Goal: Transaction & Acquisition: Download file/media

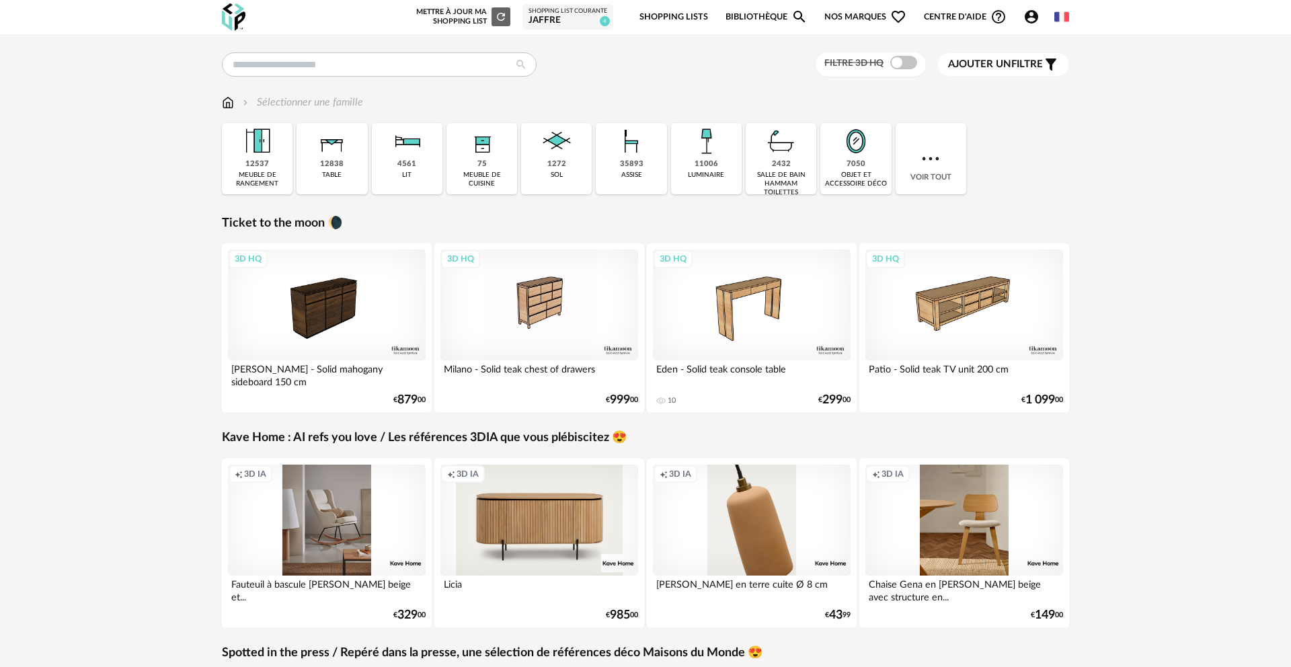
click at [856, 160] on div "7050" at bounding box center [855, 164] width 19 height 10
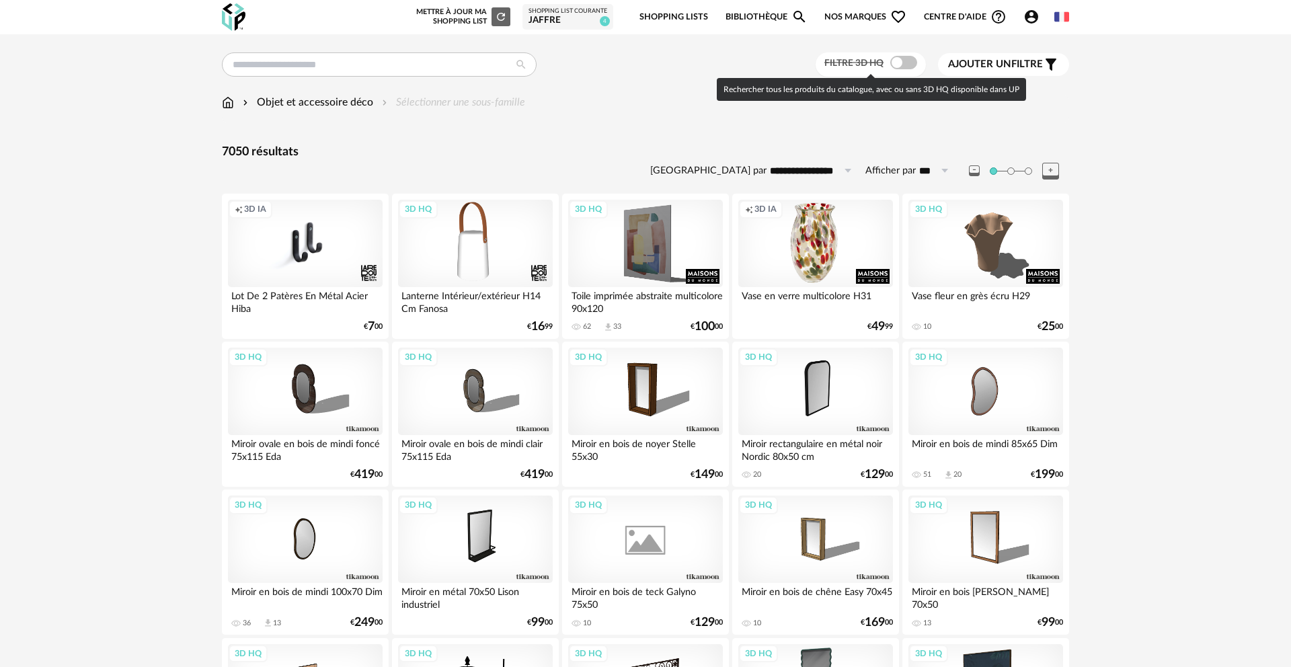
click at [893, 65] on span at bounding box center [903, 62] width 27 height 13
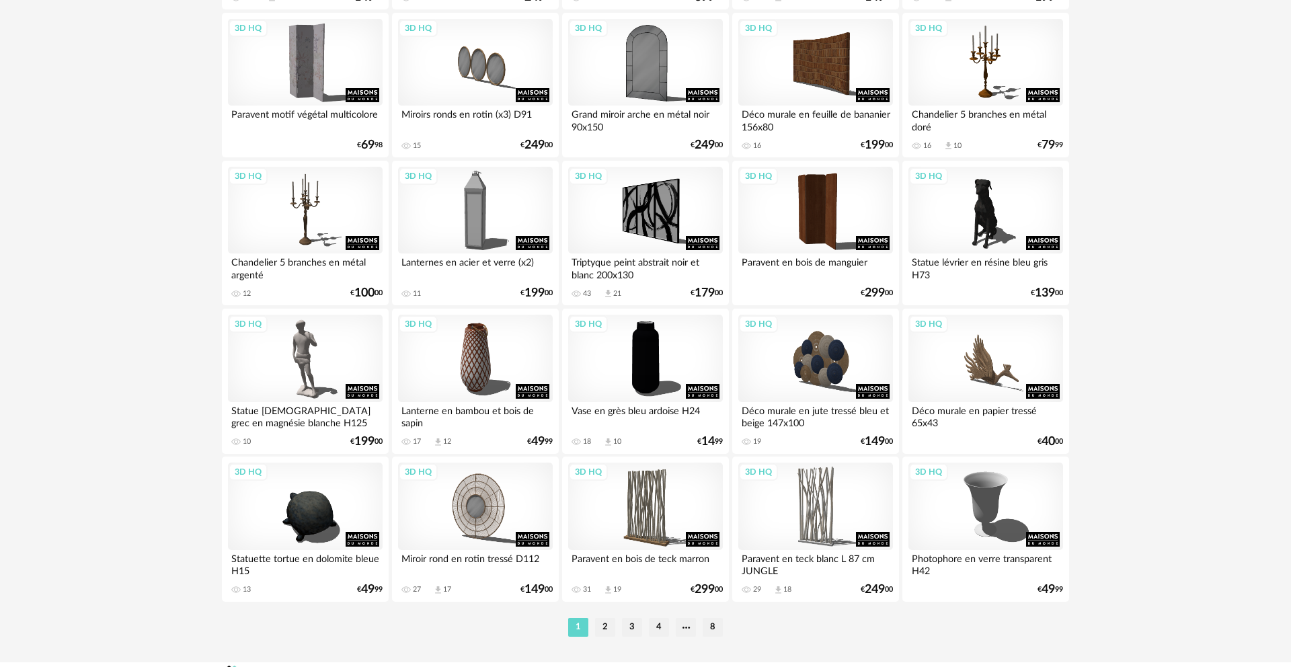
scroll to position [2560, 0]
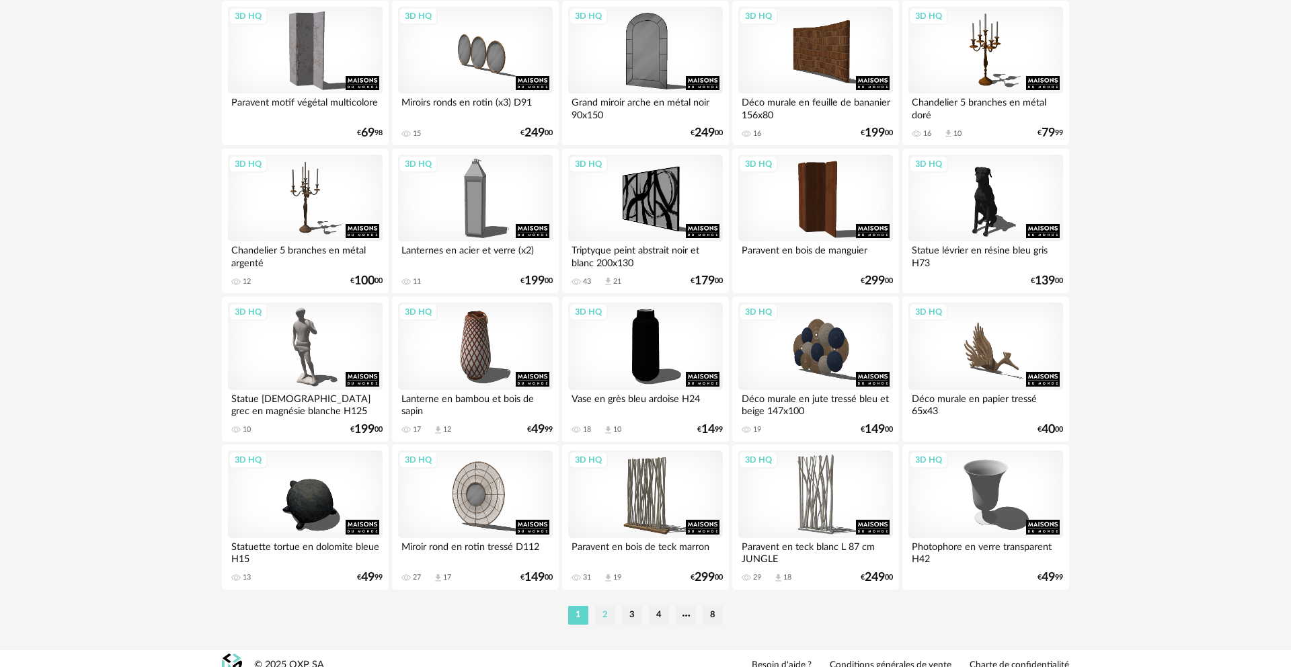
click at [606, 624] on li "2" at bounding box center [605, 615] width 20 height 19
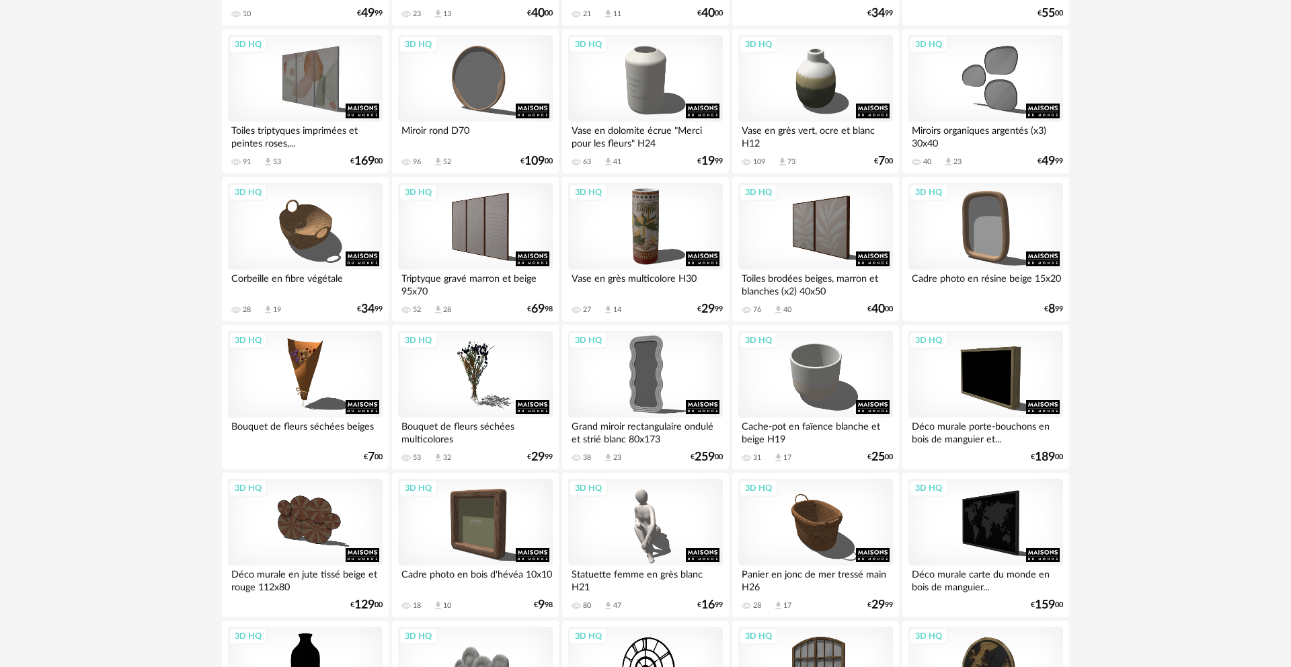
scroll to position [2454, 0]
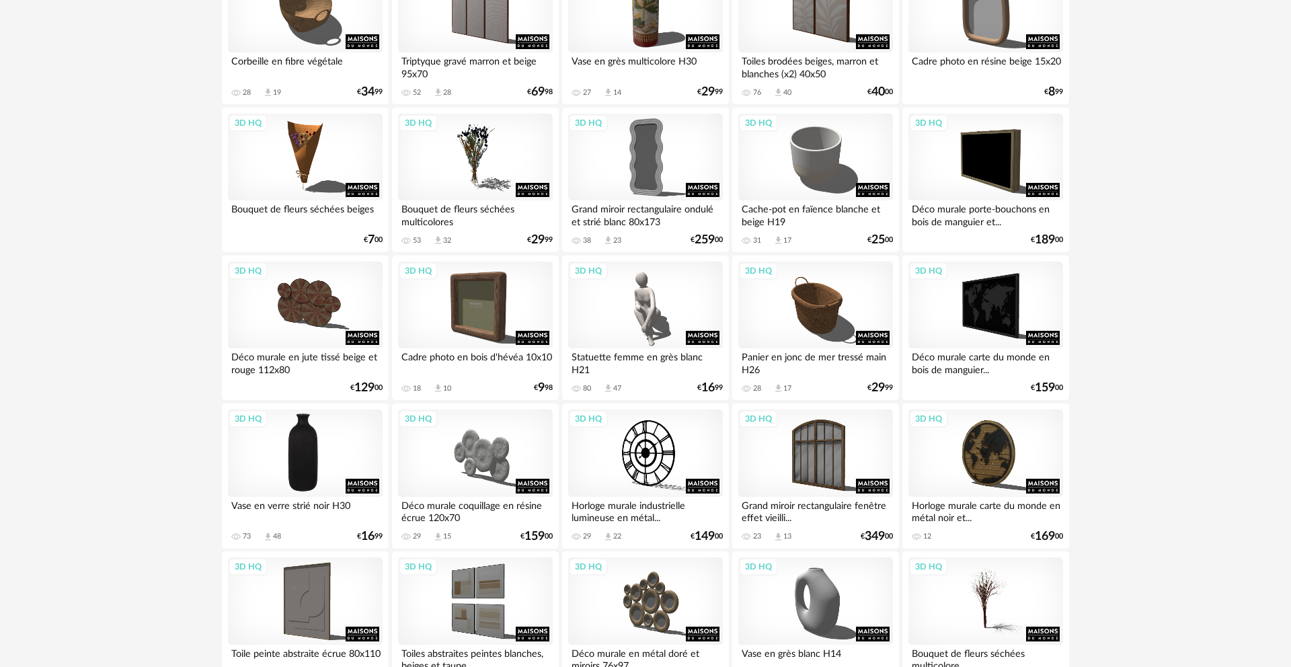
click at [298, 481] on div "3D HQ" at bounding box center [305, 452] width 155 height 87
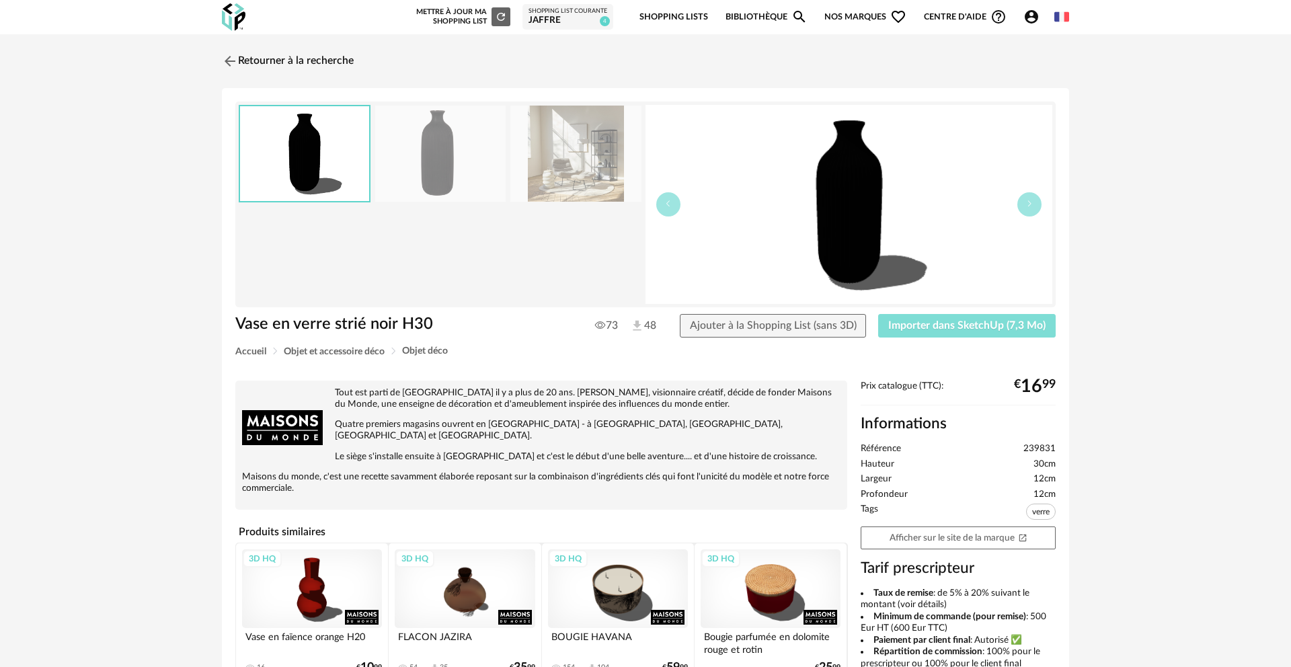
click at [1004, 328] on span "Importer dans SketchUp (7,3 Mo)" at bounding box center [966, 325] width 157 height 11
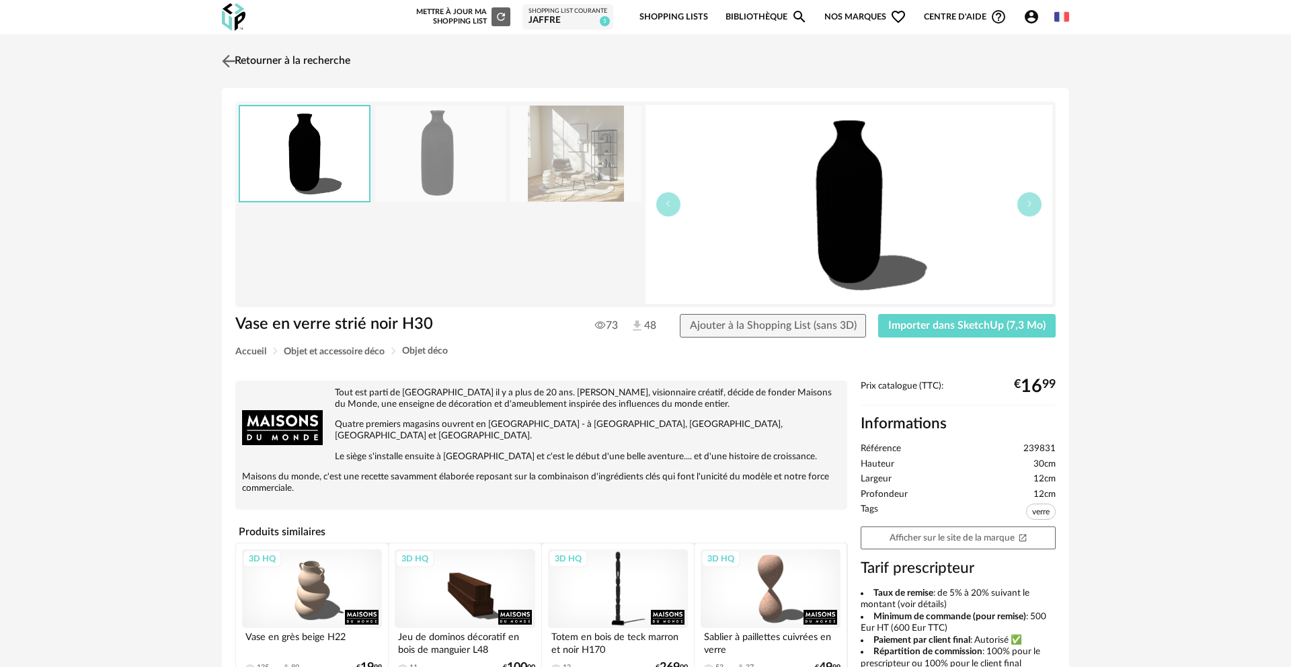
click at [234, 60] on img at bounding box center [228, 60] width 19 height 19
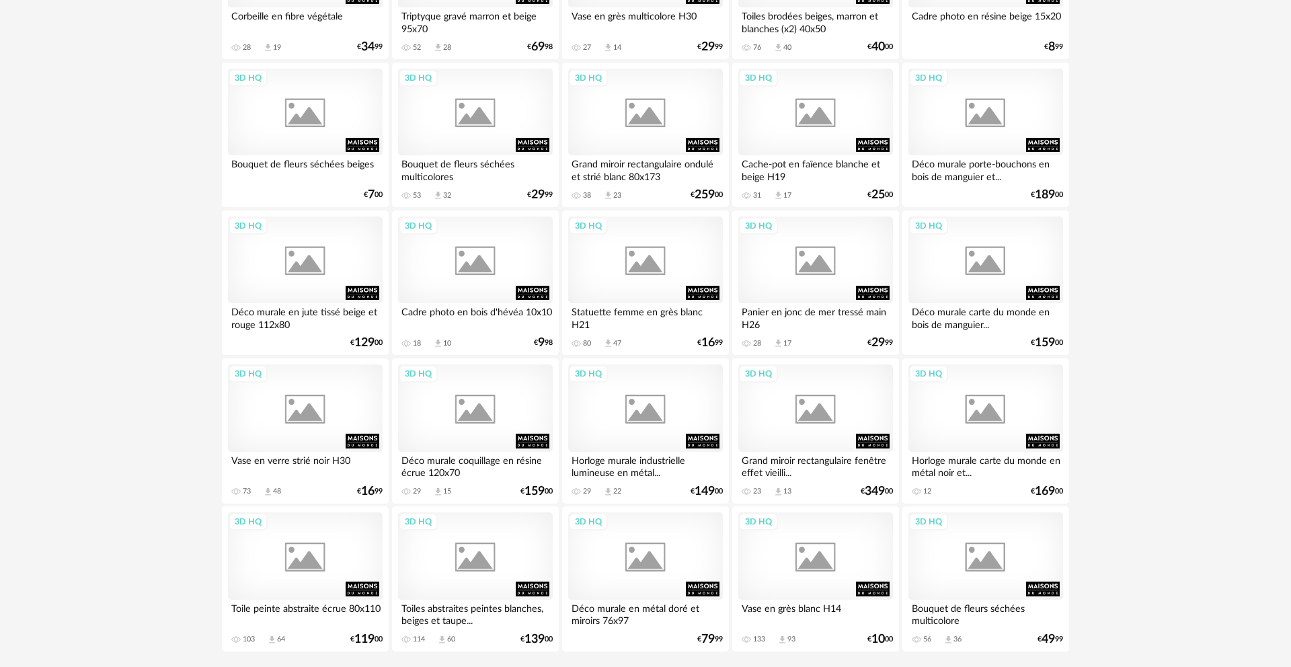
scroll to position [2546, 0]
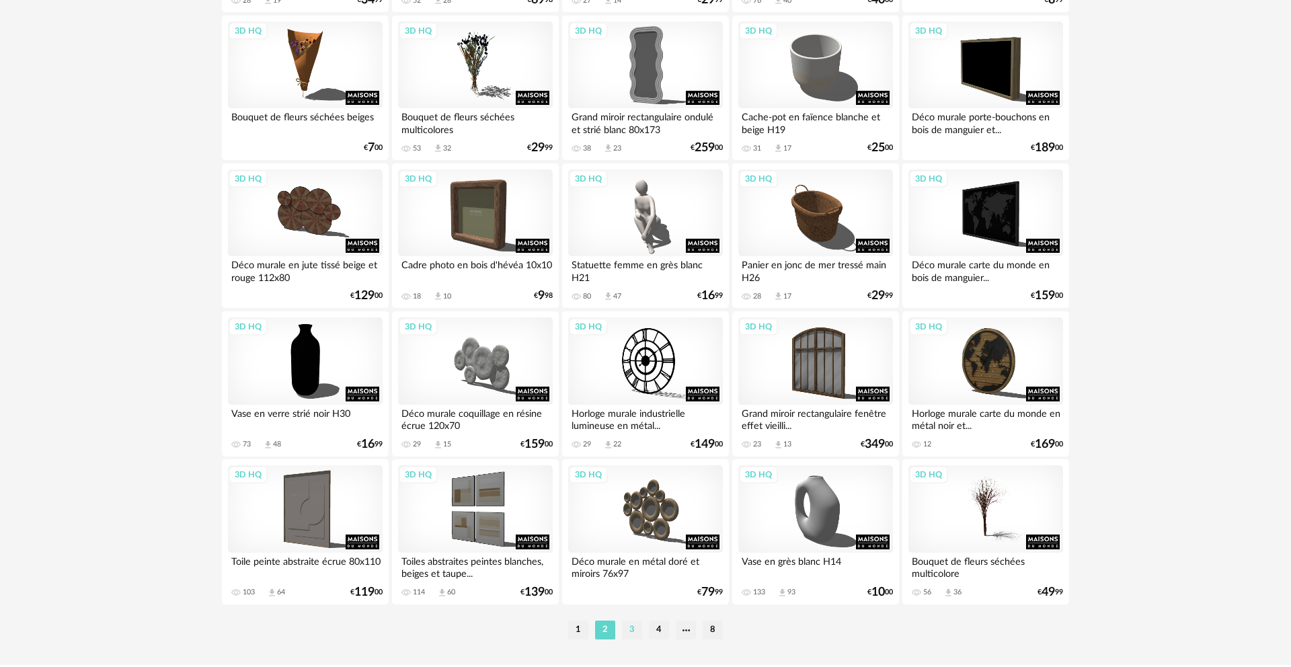
click at [641, 639] on li "3" at bounding box center [632, 629] width 20 height 19
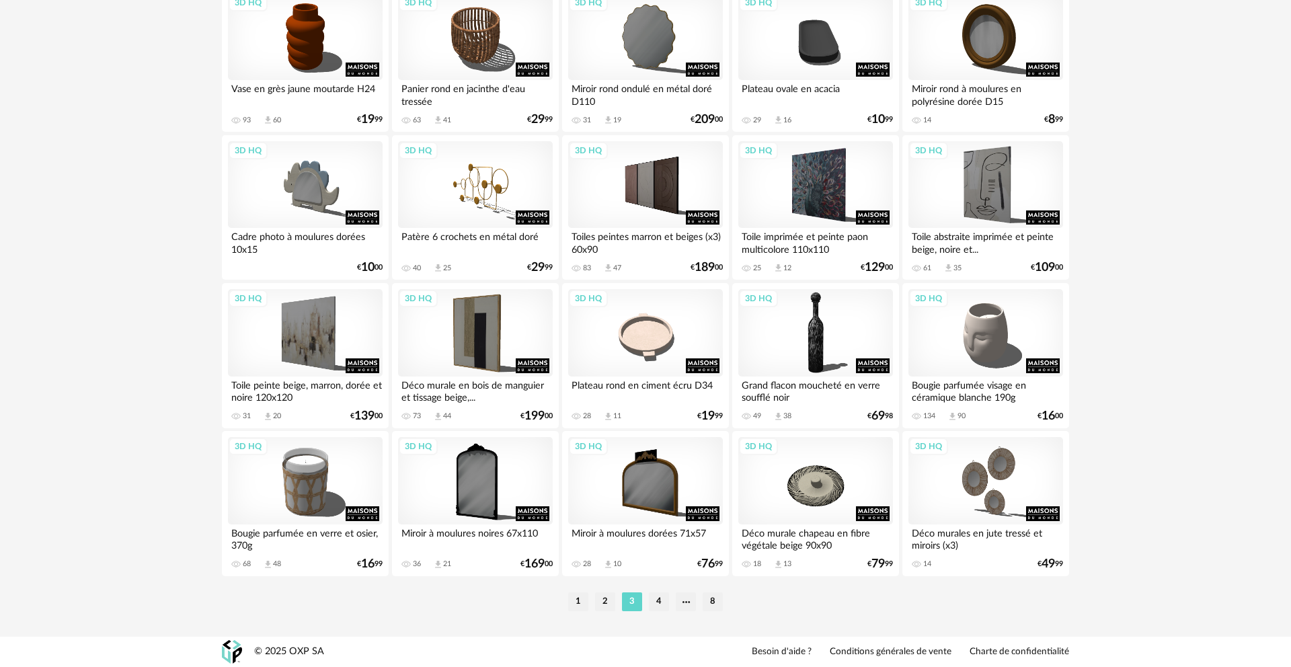
scroll to position [2584, 0]
click at [665, 600] on li "4" at bounding box center [659, 601] width 20 height 19
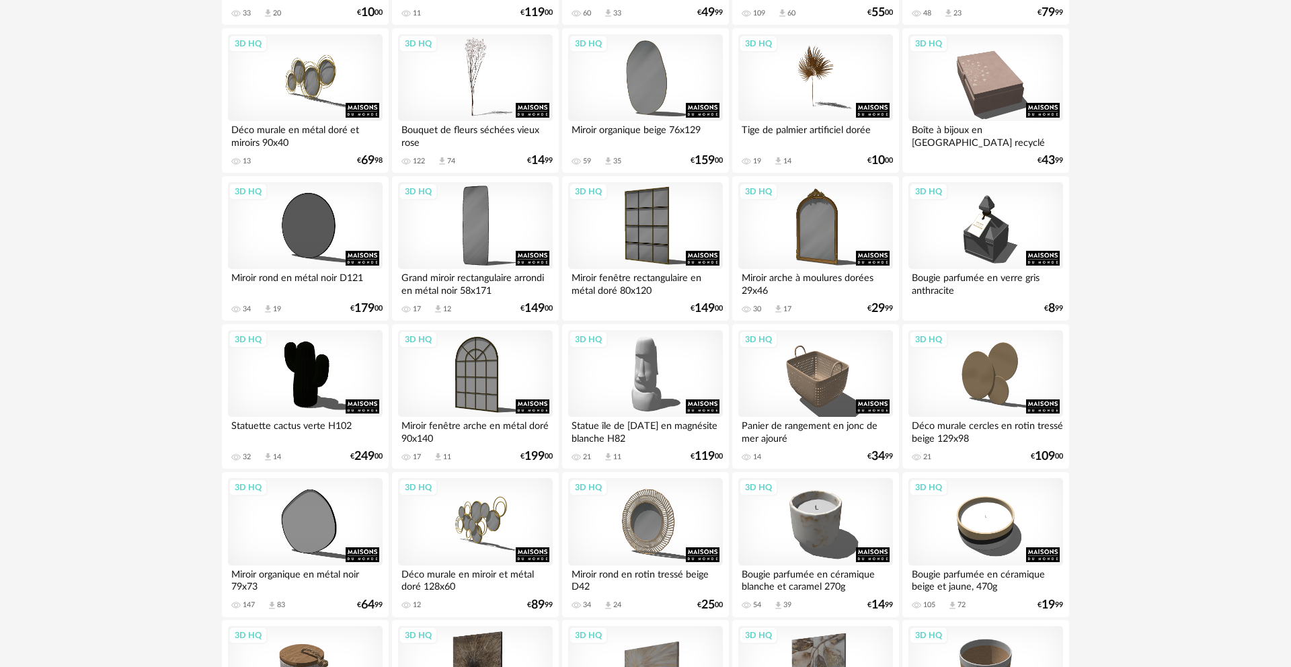
scroll to position [917, 0]
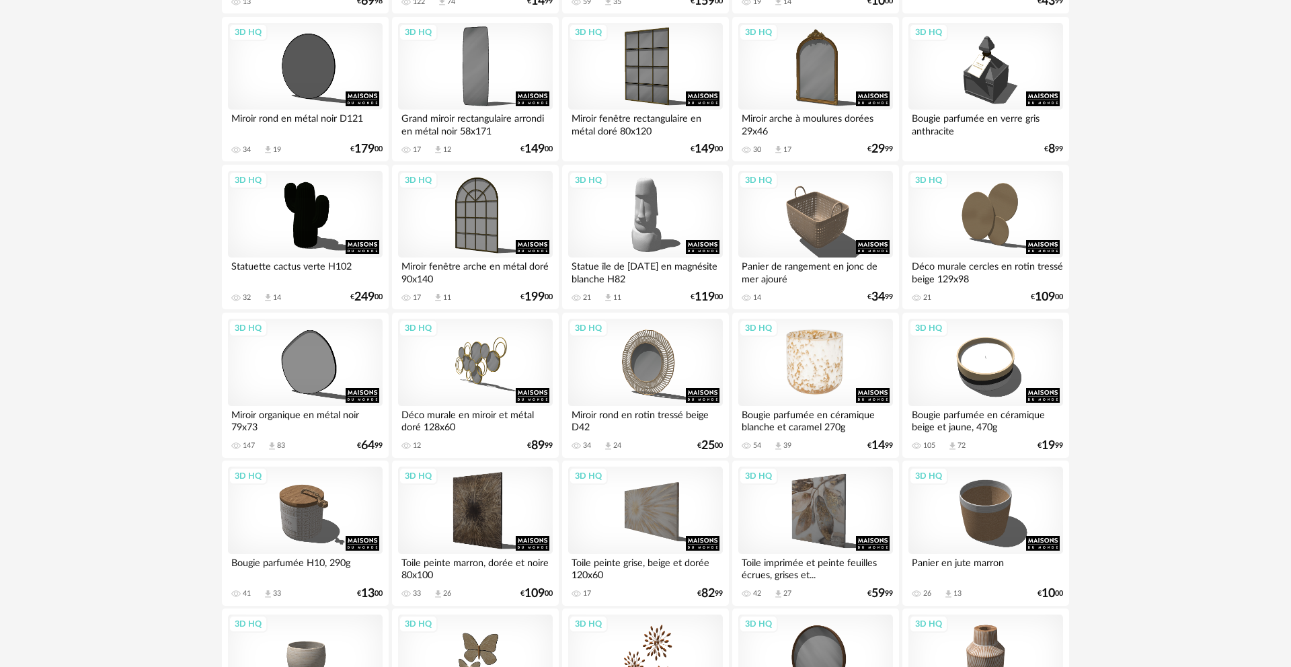
click at [877, 370] on div "3D HQ" at bounding box center [815, 362] width 155 height 87
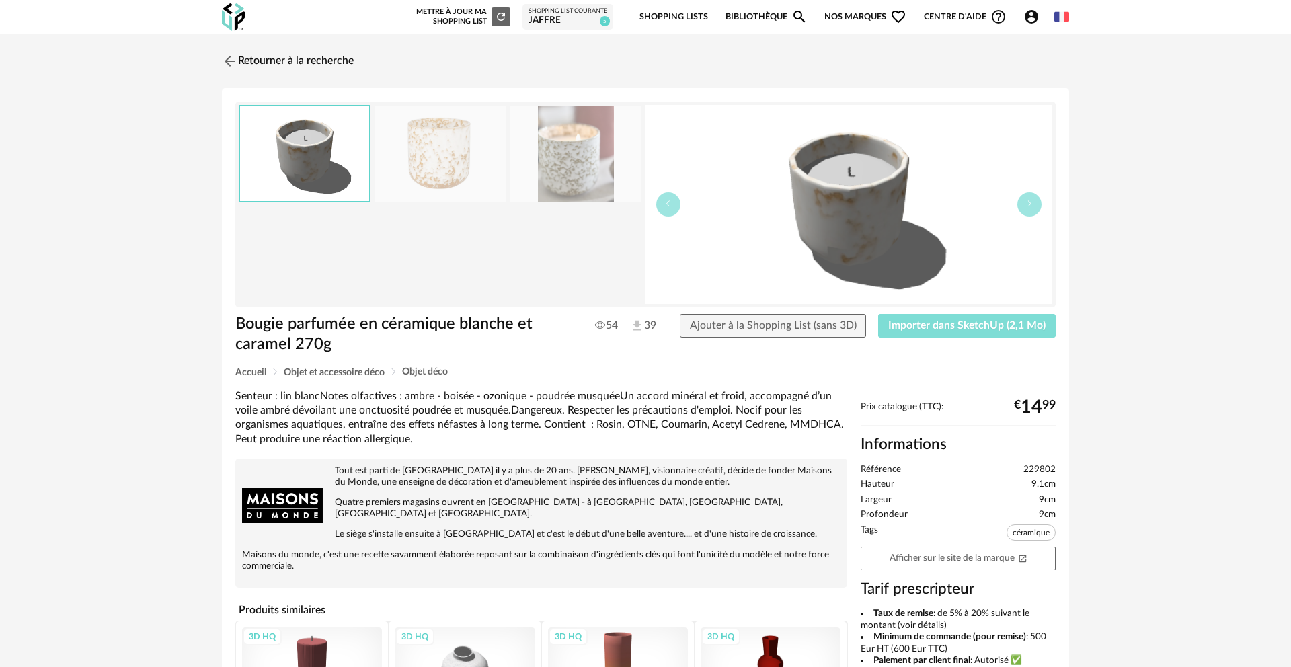
click at [942, 333] on button "Importer dans SketchUp (2,1 Mo)" at bounding box center [966, 326] width 177 height 24
